Goal: Find specific page/section: Find specific page/section

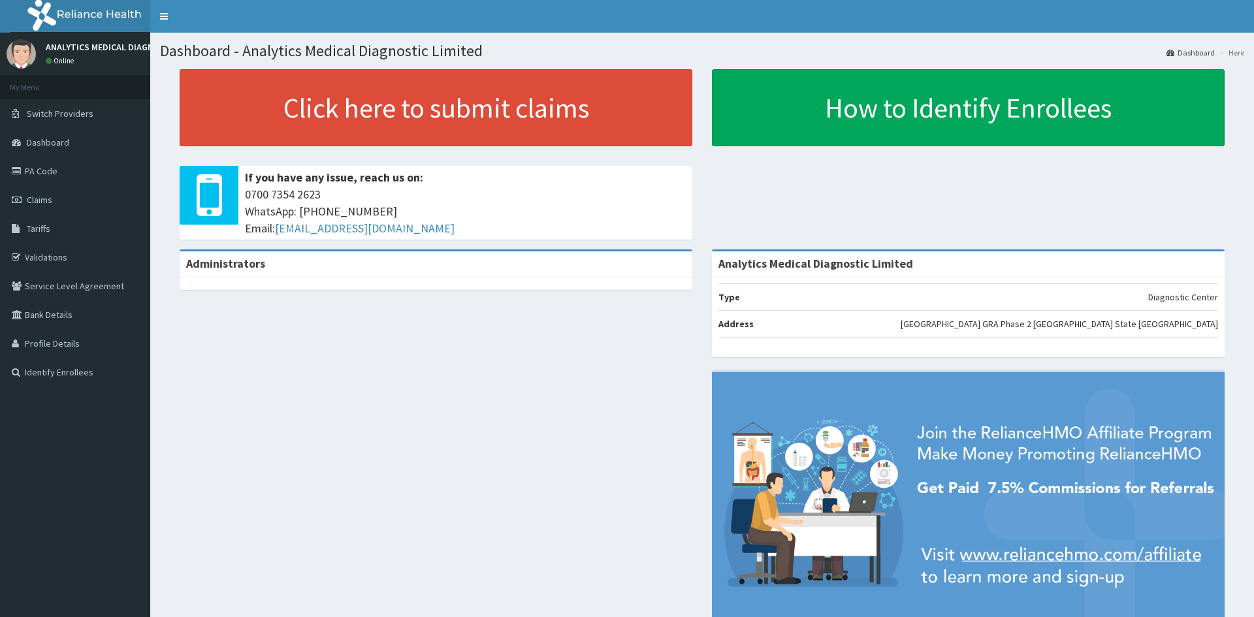
click at [37, 170] on link "PA Code" at bounding box center [75, 171] width 150 height 29
click at [29, 224] on span "Tariffs" at bounding box center [39, 229] width 24 height 12
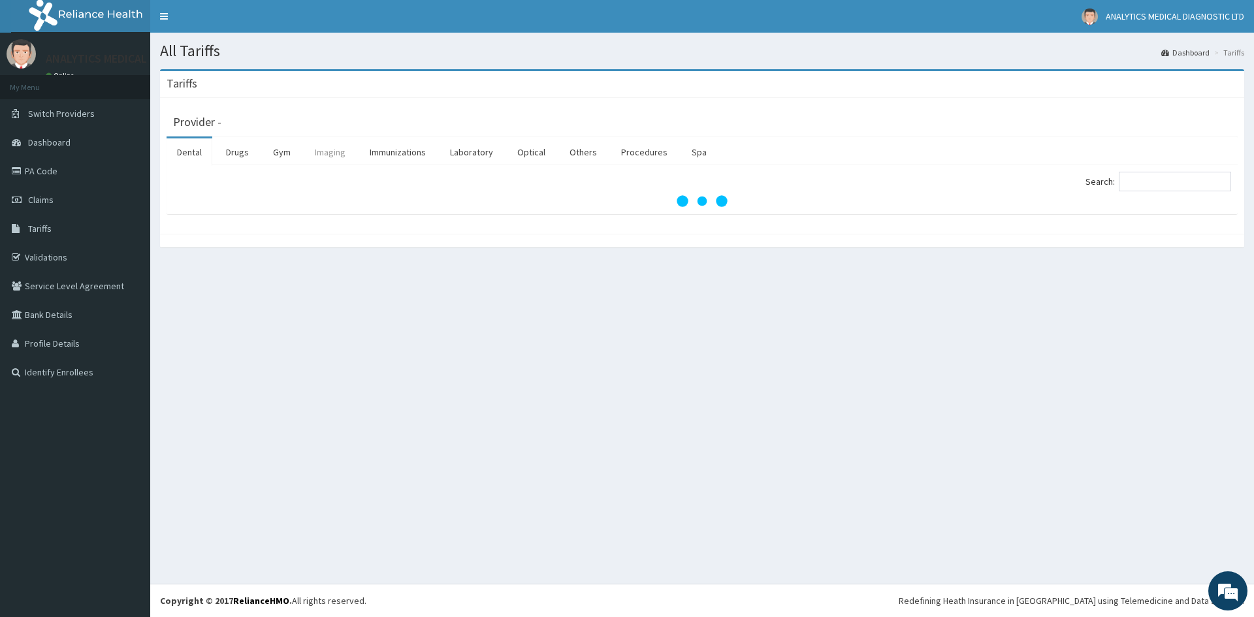
click at [327, 153] on link "Imaging" at bounding box center [330, 151] width 52 height 27
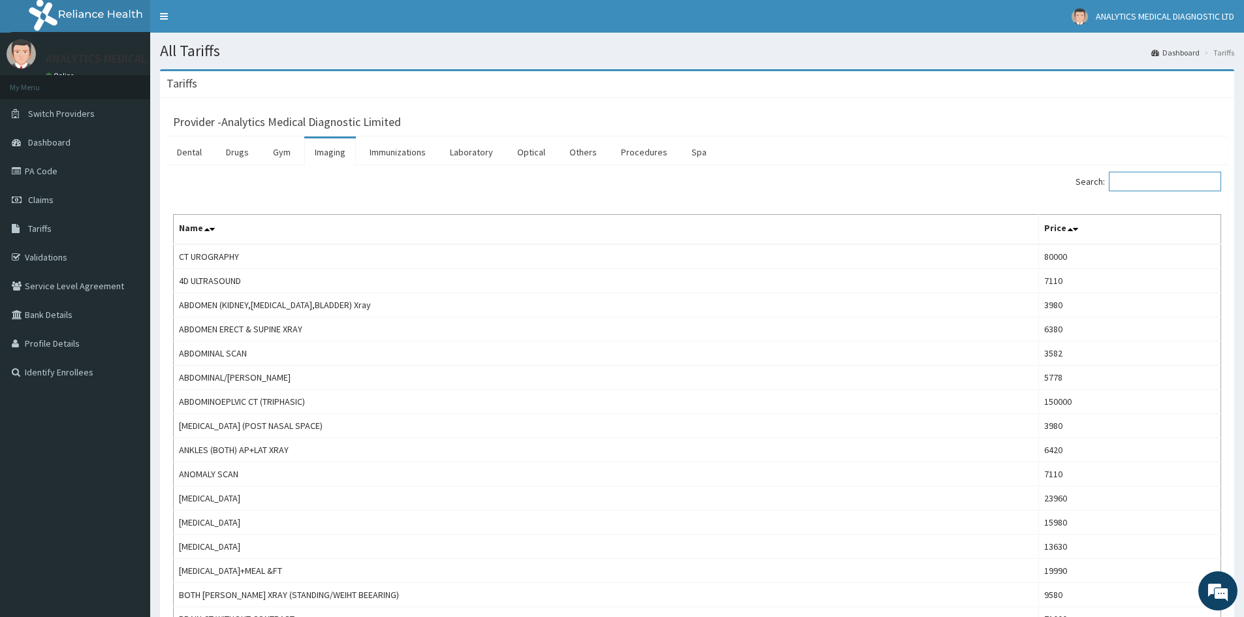
click at [1145, 182] on input "Search:" at bounding box center [1165, 182] width 112 height 20
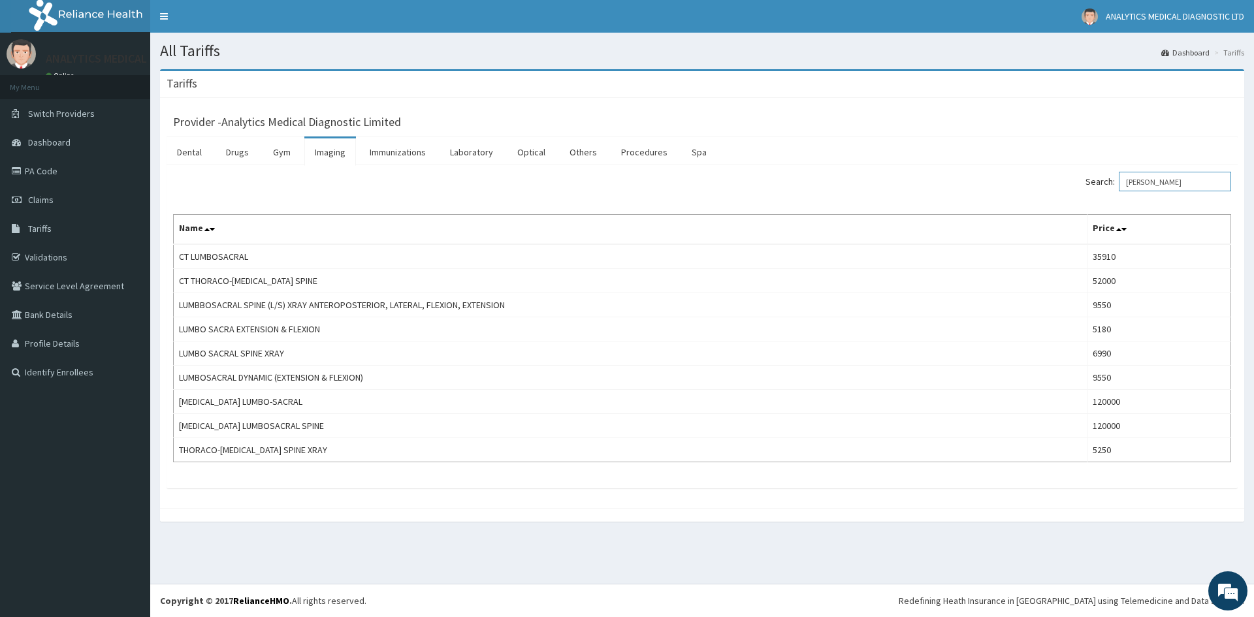
type input "LUM"
